Goal: Information Seeking & Learning: Learn about a topic

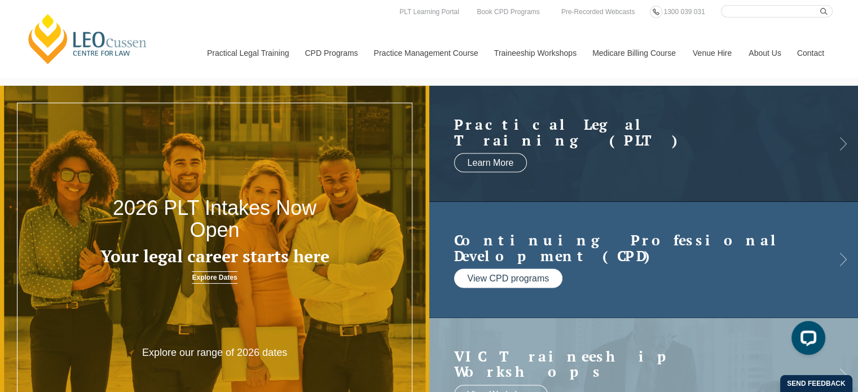
click at [539, 272] on link "View CPD programs" at bounding box center [508, 278] width 109 height 19
click at [516, 279] on link "View CPD programs" at bounding box center [508, 278] width 109 height 19
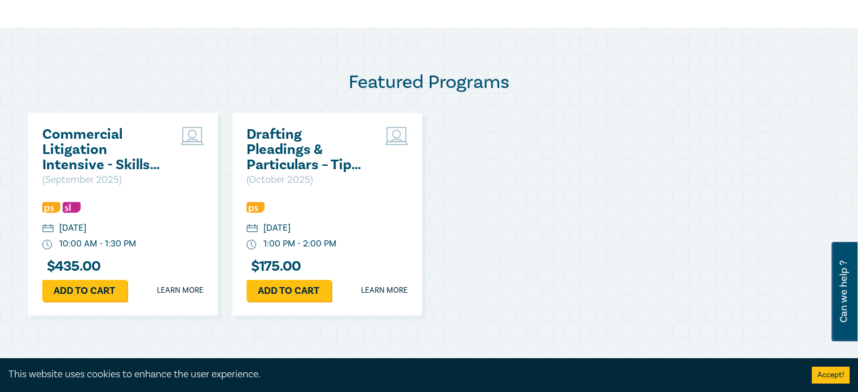
scroll to position [545, 0]
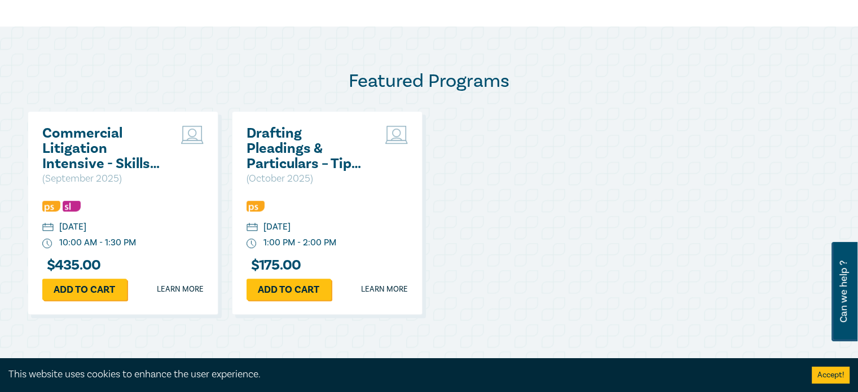
click at [104, 171] on p "( [DATE] )" at bounding box center [102, 178] width 121 height 15
click at [72, 136] on h2 "Commercial Litigation Intensive - Skills and Strategies for Success in Commerci…" at bounding box center [102, 149] width 121 height 46
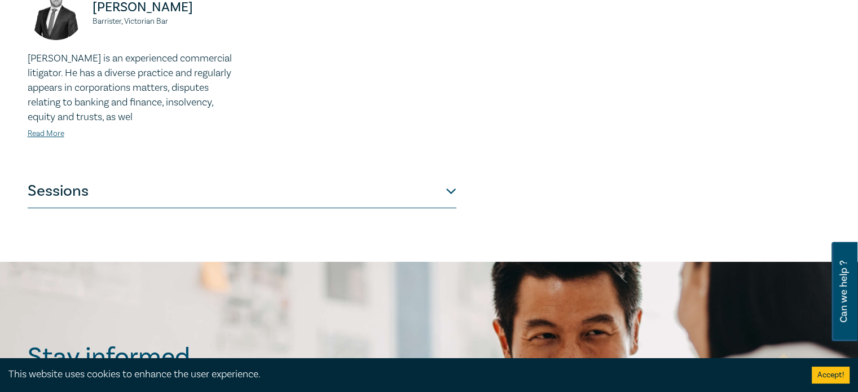
scroll to position [604, 0]
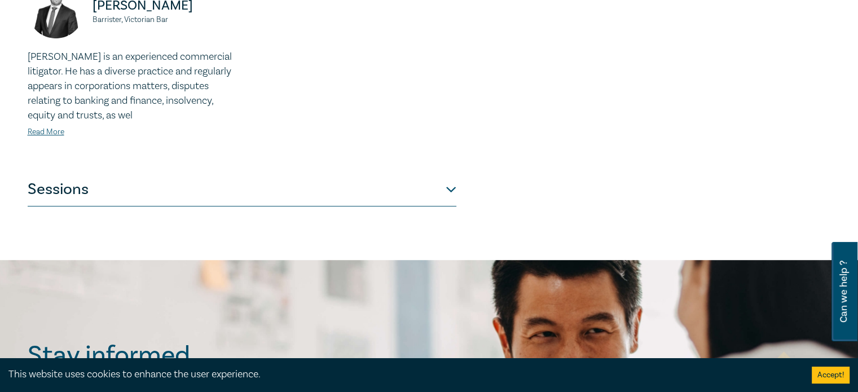
click at [449, 175] on button "Sessions" at bounding box center [242, 190] width 428 height 34
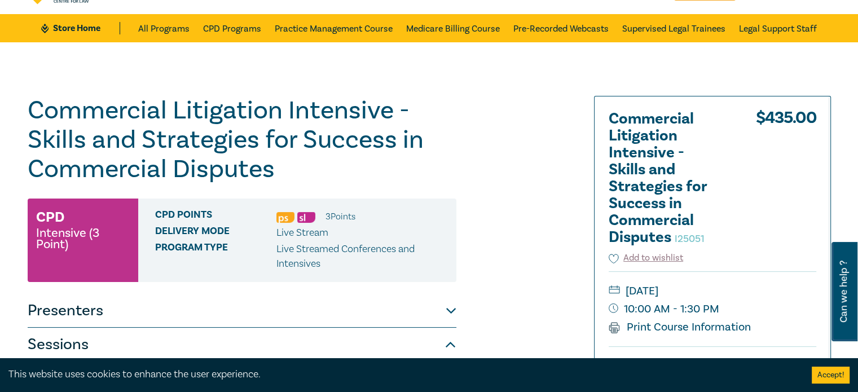
scroll to position [35, 0]
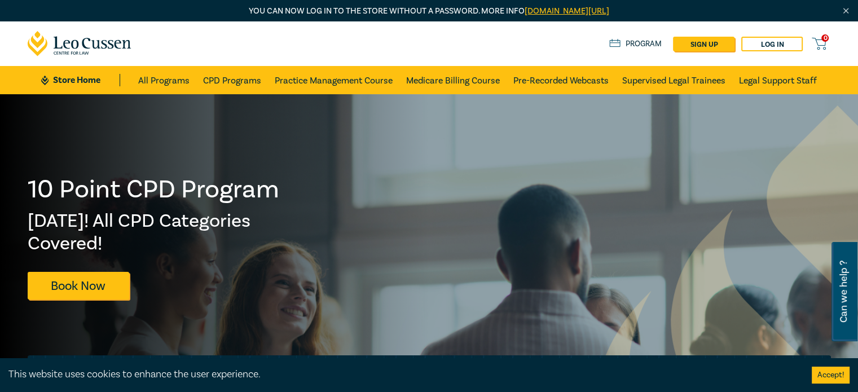
click at [572, 7] on link "[DOMAIN_NAME][URL]" at bounding box center [566, 11] width 85 height 11
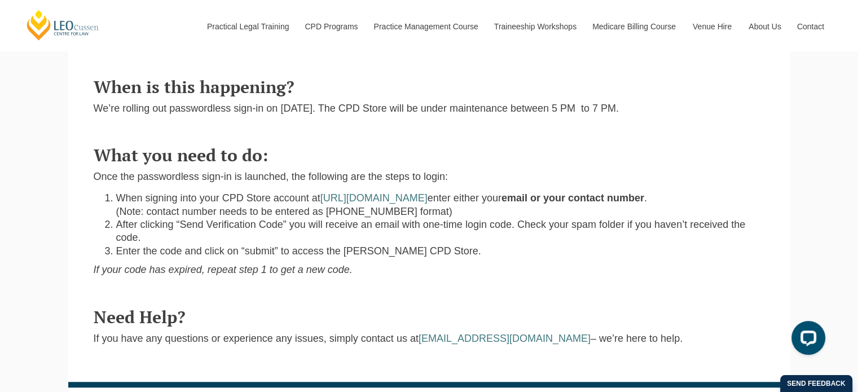
scroll to position [597, 0]
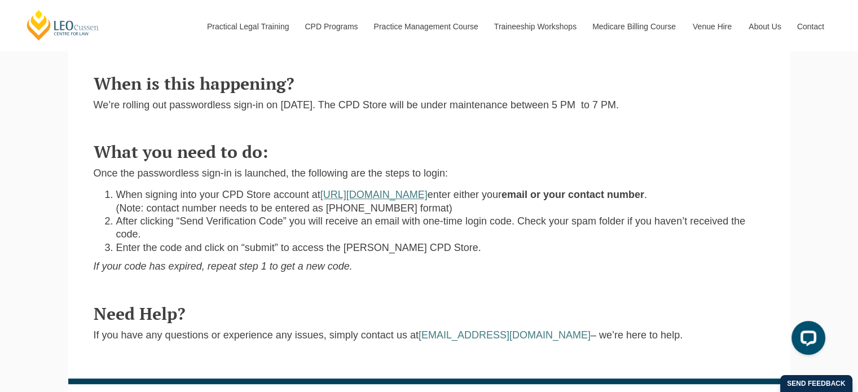
click at [371, 189] on link "https://store.leocussen.edu.au" at bounding box center [373, 194] width 107 height 11
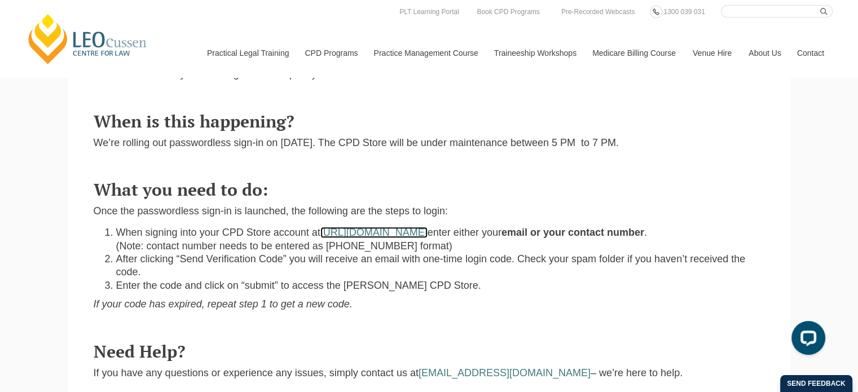
scroll to position [560, 0]
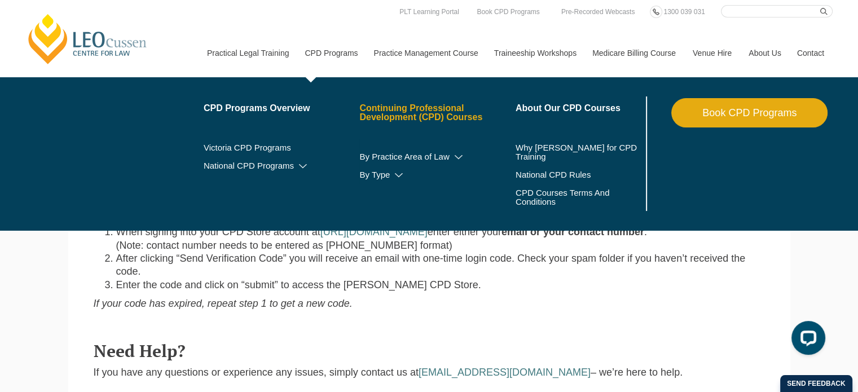
click at [405, 108] on link "Continuing Professional Development (CPD) Courses" at bounding box center [437, 113] width 156 height 18
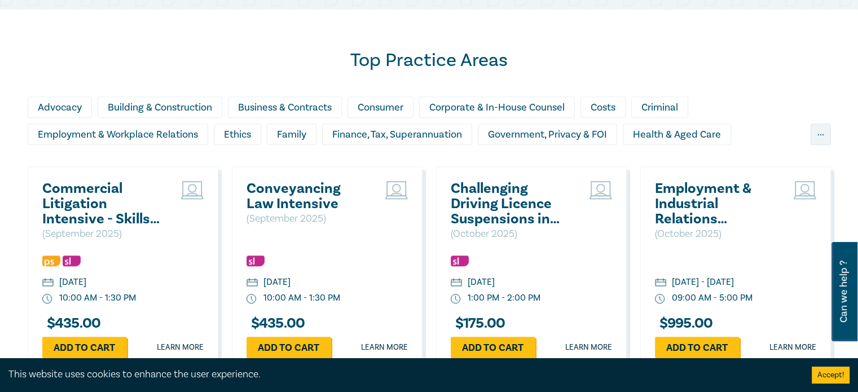
scroll to position [952, 0]
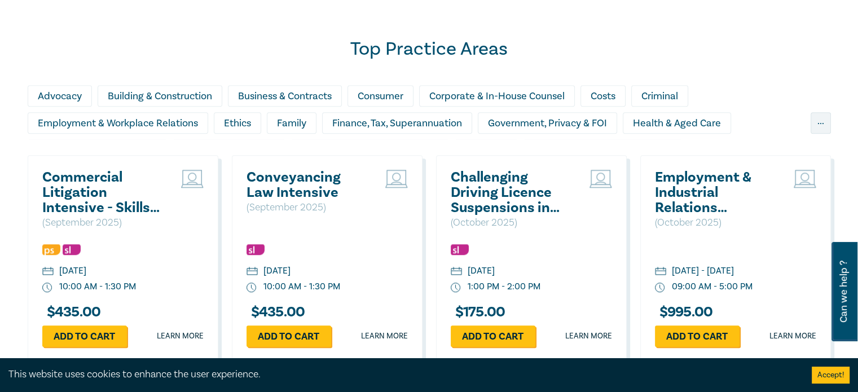
click at [375, 240] on div "Conveyancing Law Intensive ( September 2025 ) Tuesday, 30 September 2025 10:00 …" at bounding box center [327, 258] width 191 height 206
click at [507, 191] on h2 "Challenging Driving Licence Suspensions in [GEOGRAPHIC_DATA]" at bounding box center [510, 193] width 121 height 46
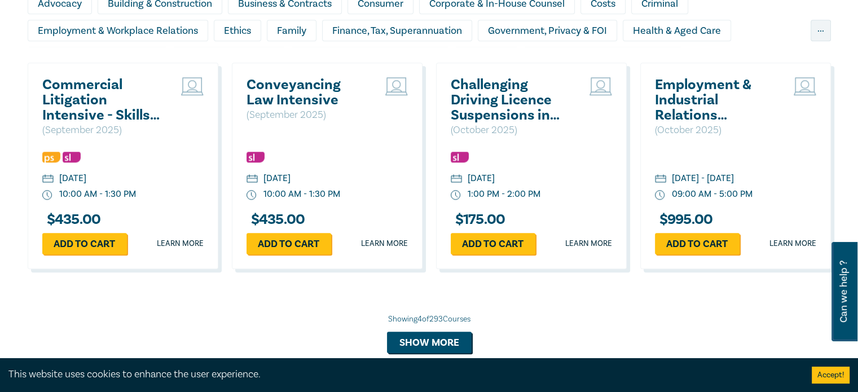
scroll to position [1040, 0]
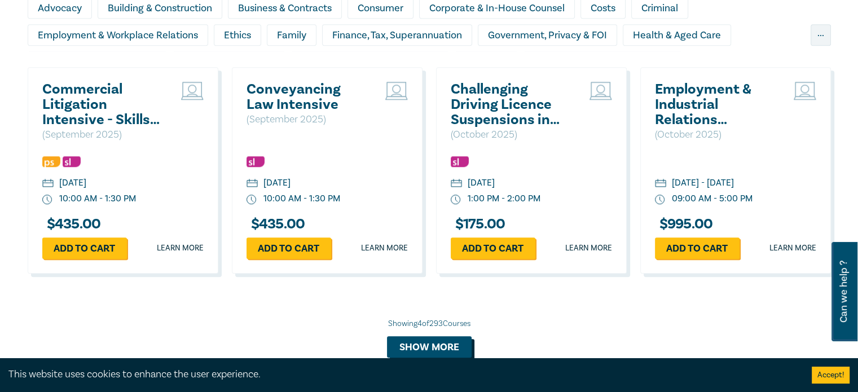
click at [413, 342] on button "Show more" at bounding box center [429, 346] width 85 height 21
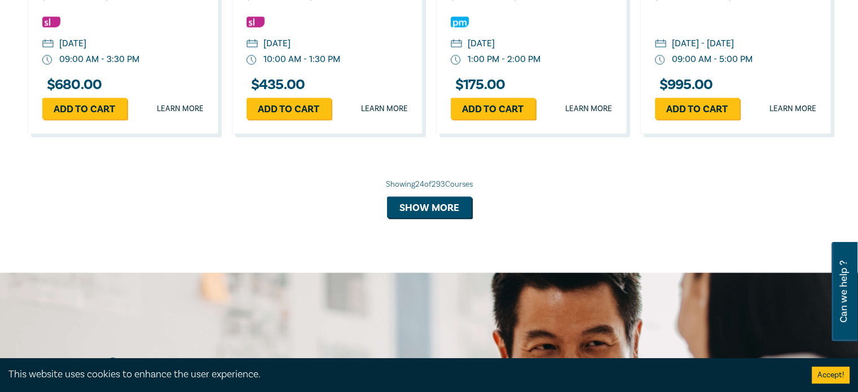
scroll to position [2278, 0]
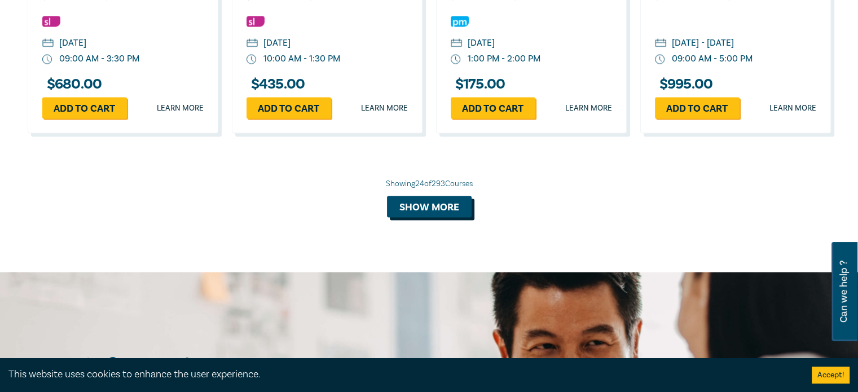
click at [402, 218] on button "Show more" at bounding box center [429, 206] width 85 height 21
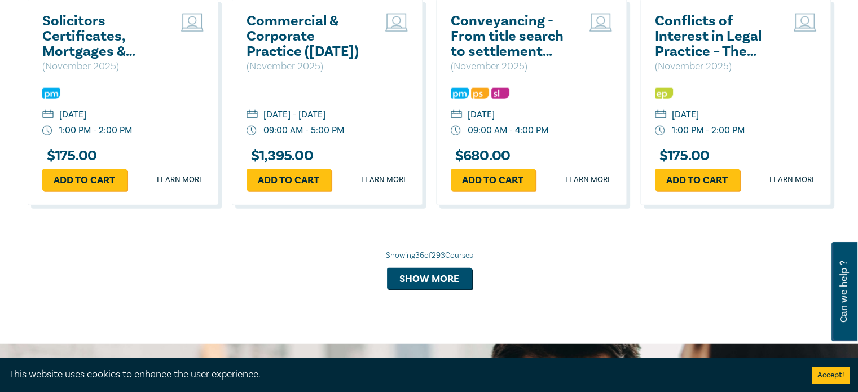
scroll to position [2867, 0]
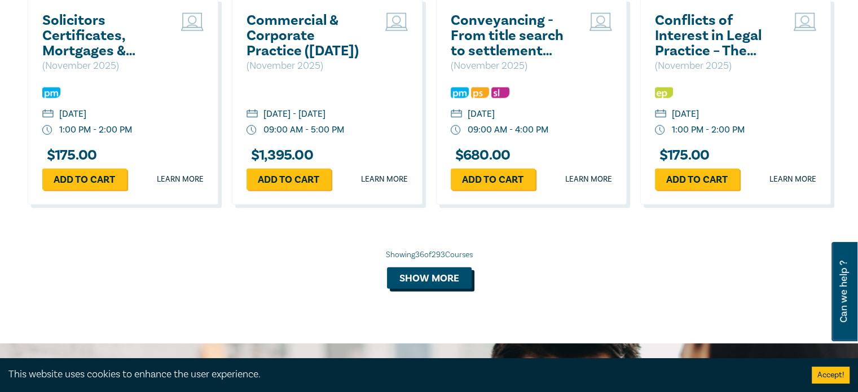
click at [410, 289] on button "Show more" at bounding box center [429, 277] width 85 height 21
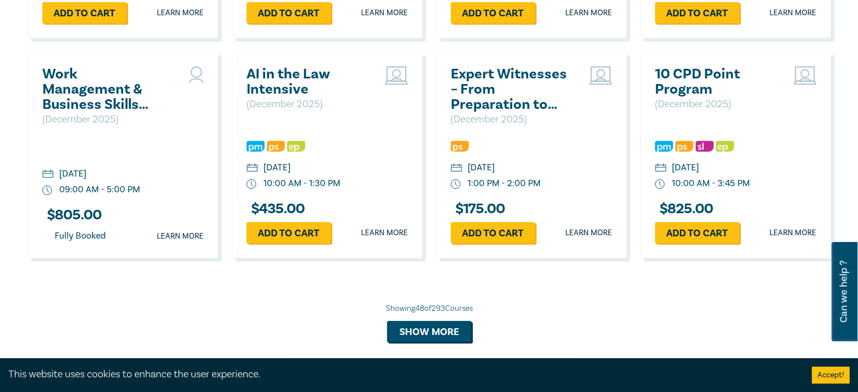
scroll to position [3477, 0]
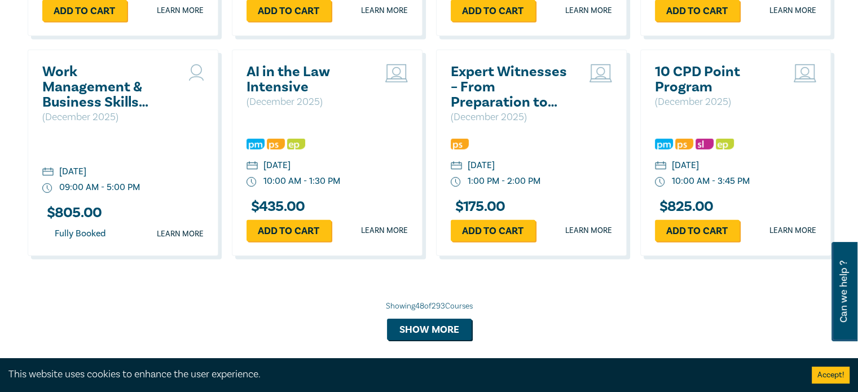
click at [509, 110] on h2 "Expert Witnesses – From Preparation to Examination" at bounding box center [510, 87] width 121 height 46
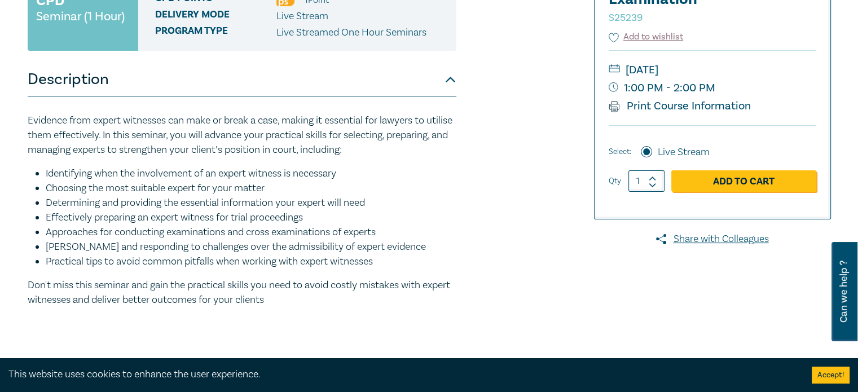
scroll to position [241, 0]
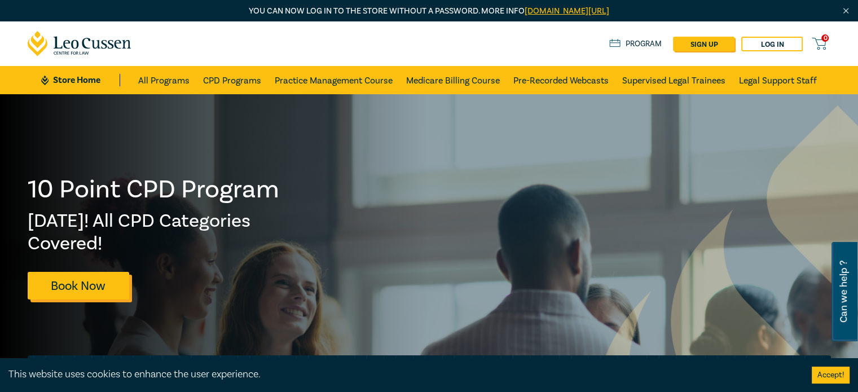
click at [90, 278] on link "Book Now" at bounding box center [78, 286] width 101 height 28
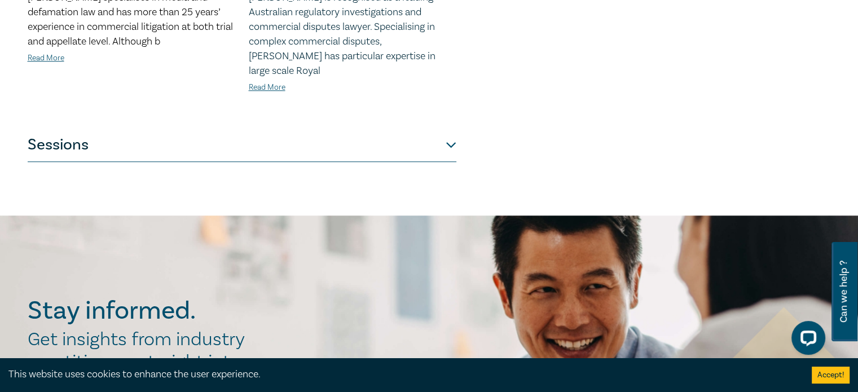
scroll to position [1173, 0]
click at [454, 128] on button "Sessions" at bounding box center [242, 145] width 428 height 34
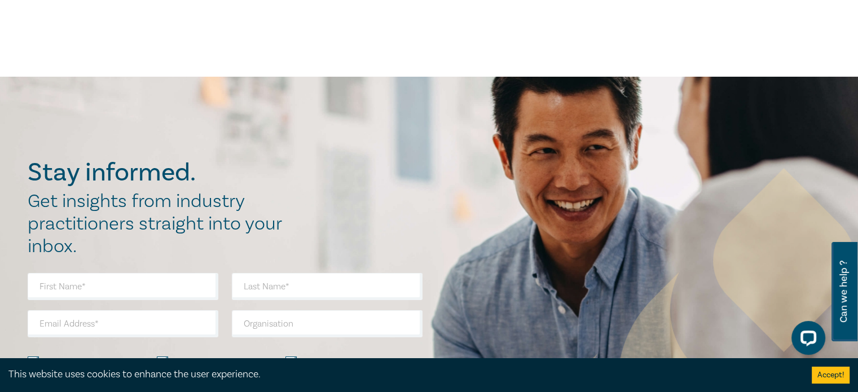
scroll to position [4188, 0]
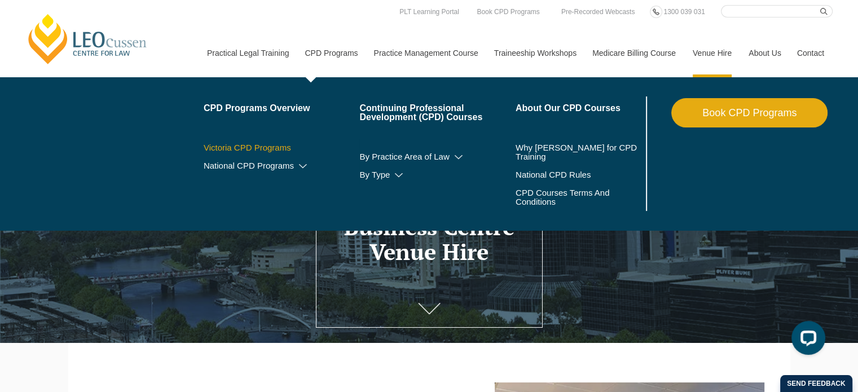
click at [264, 148] on link "Victoria CPD Programs" at bounding box center [282, 147] width 156 height 9
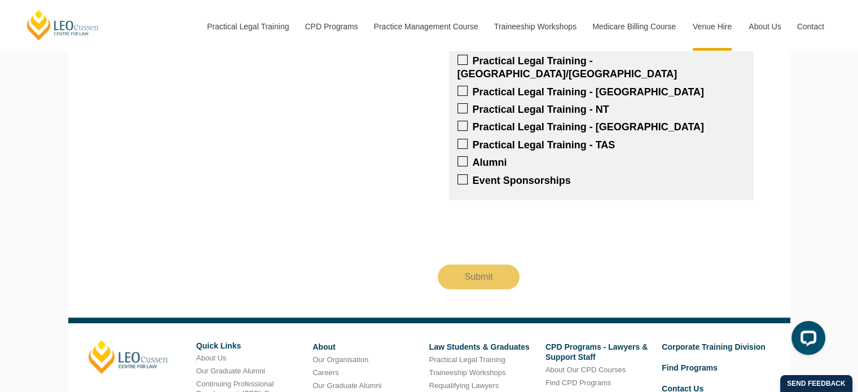
scroll to position [4583, 0]
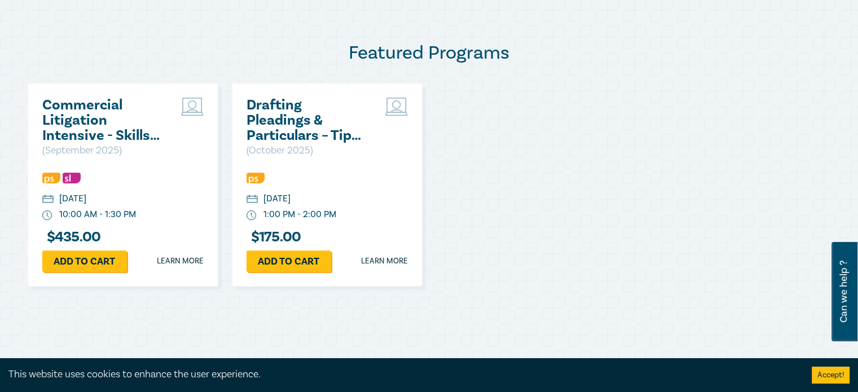
scroll to position [574, 0]
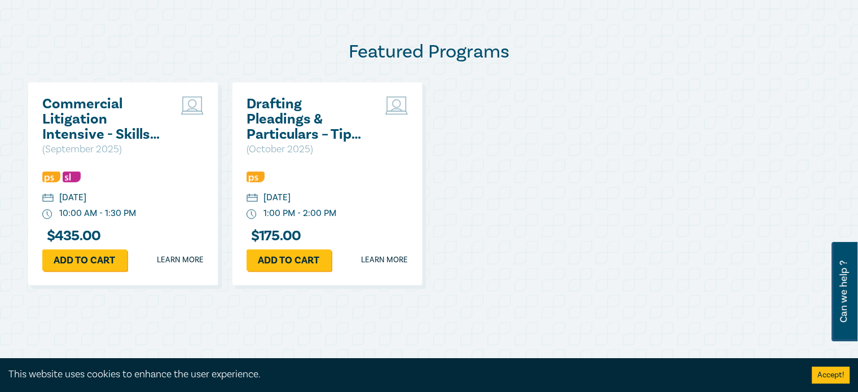
click at [56, 107] on h2 "Commercial Litigation Intensive - Skills and Strategies for Success in Commerci…" at bounding box center [102, 119] width 121 height 46
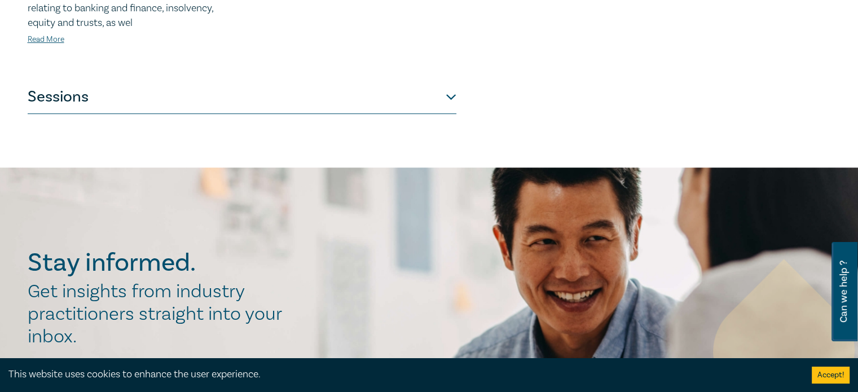
scroll to position [696, 0]
click at [452, 89] on button "Sessions" at bounding box center [242, 98] width 428 height 34
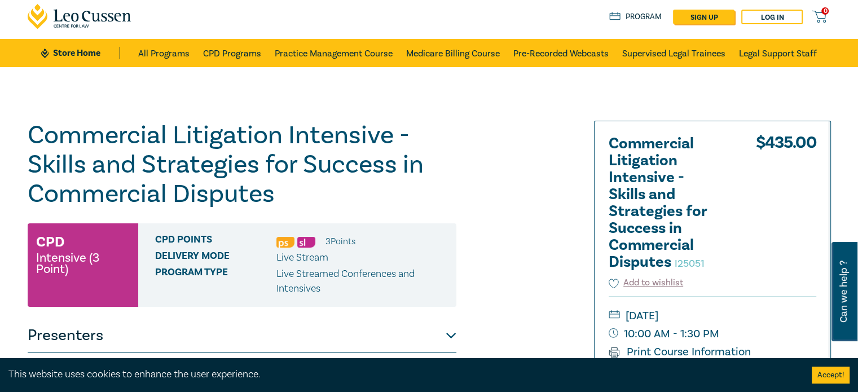
scroll to position [25, 0]
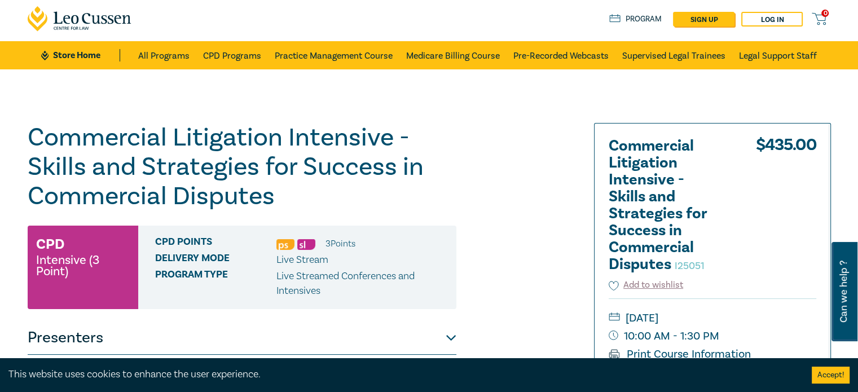
click at [626, 20] on link "Program" at bounding box center [635, 19] width 52 height 12
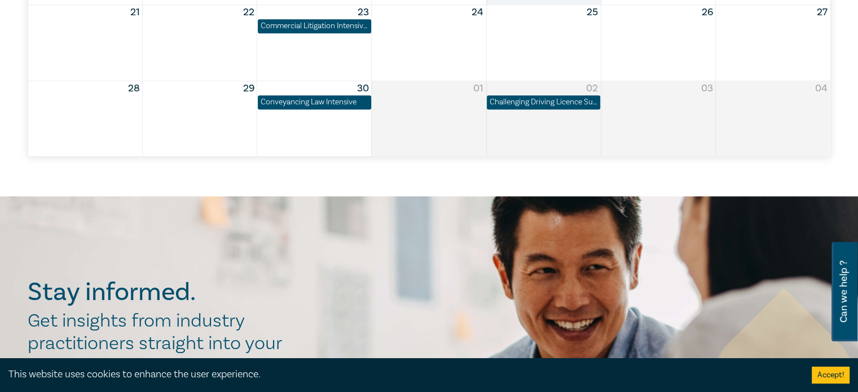
scroll to position [814, 0]
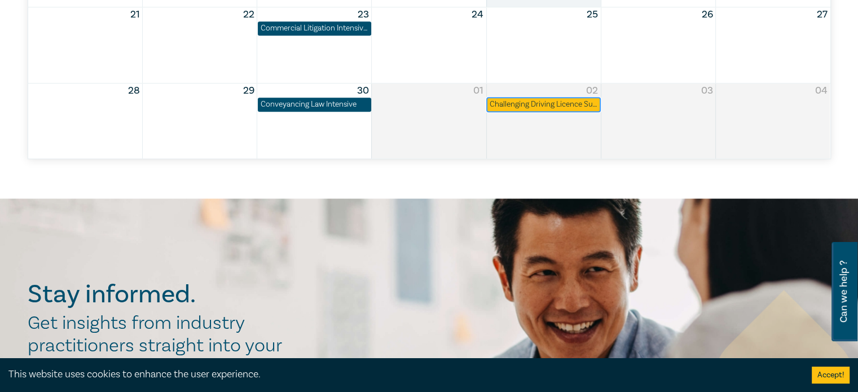
click at [517, 109] on div "Challenging Driving Licence Suspensions in [GEOGRAPHIC_DATA]" at bounding box center [543, 104] width 108 height 11
click at [517, 109] on div "Challenging Driving Licence Suspensions in Victoria" at bounding box center [543, 104] width 108 height 11
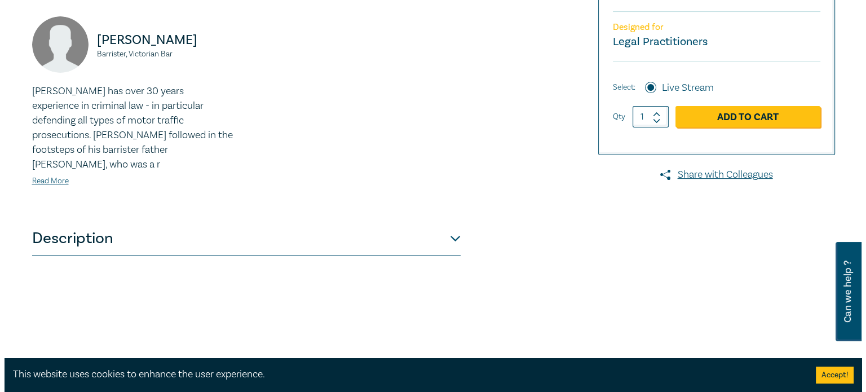
scroll to position [336, 0]
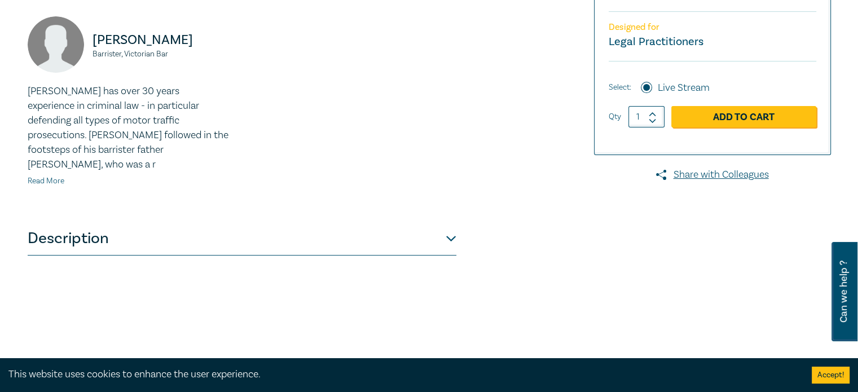
click at [47, 176] on link "Read More" at bounding box center [46, 181] width 37 height 10
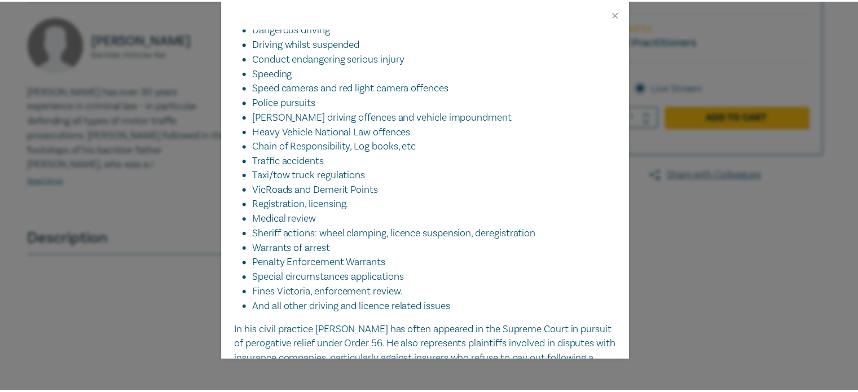
scroll to position [359, 0]
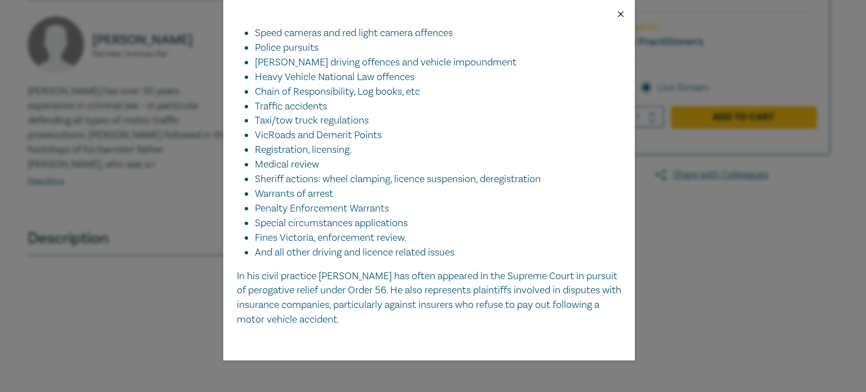
click at [617, 15] on button "Close" at bounding box center [621, 14] width 10 height 10
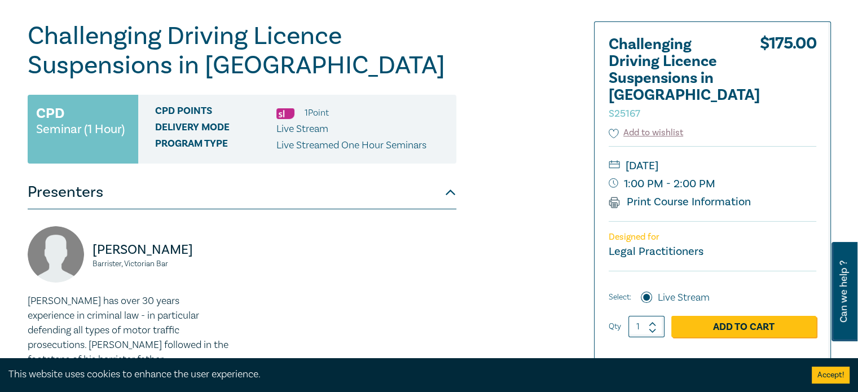
scroll to position [126, 0]
click at [834, 373] on button "Accept!" at bounding box center [830, 374] width 38 height 17
